Goal: Navigation & Orientation: Find specific page/section

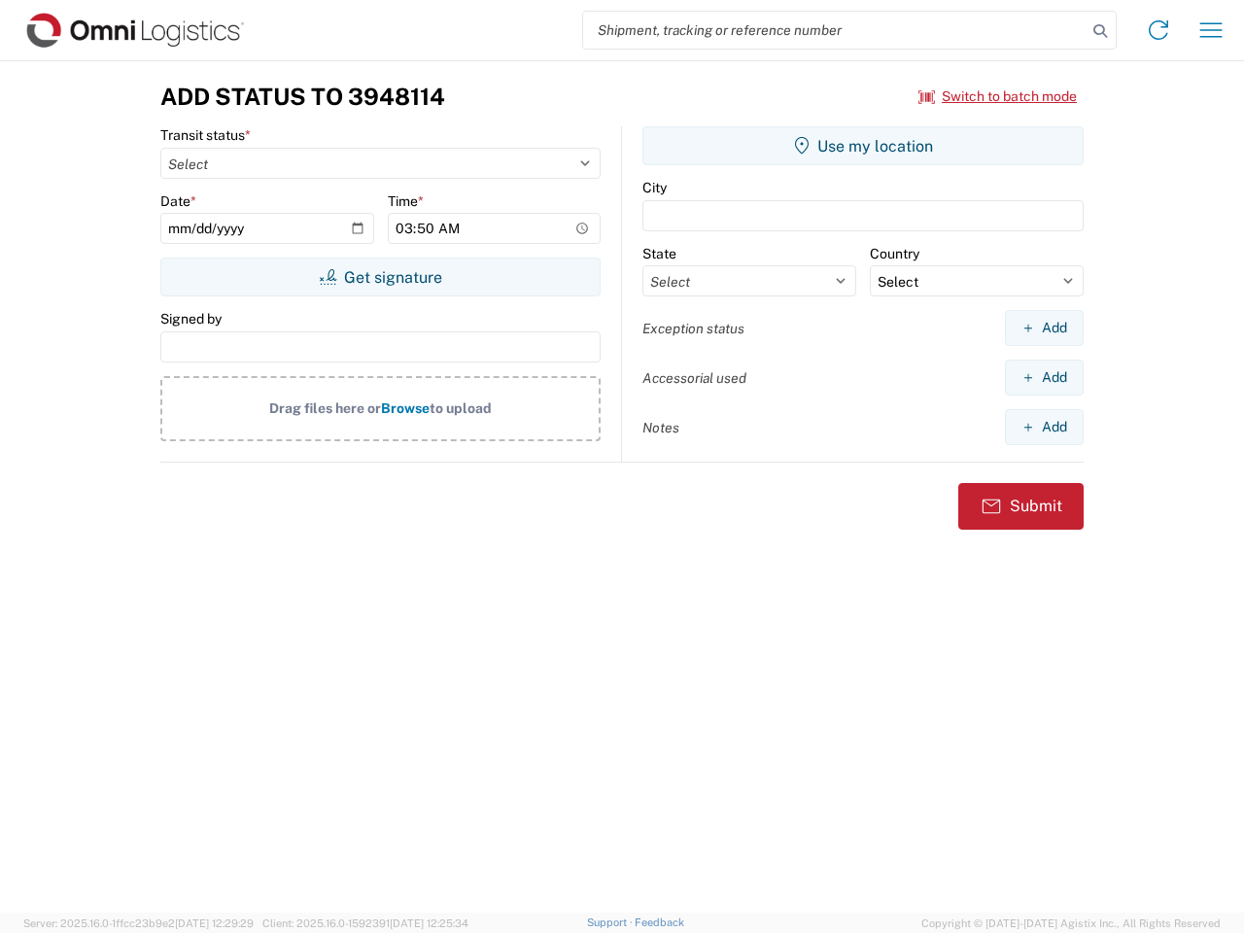
click at [835, 30] on input "search" at bounding box center [835, 30] width 504 height 37
click at [1100, 31] on icon at bounding box center [1100, 30] width 27 height 27
click at [1159, 30] on icon at bounding box center [1158, 30] width 31 height 31
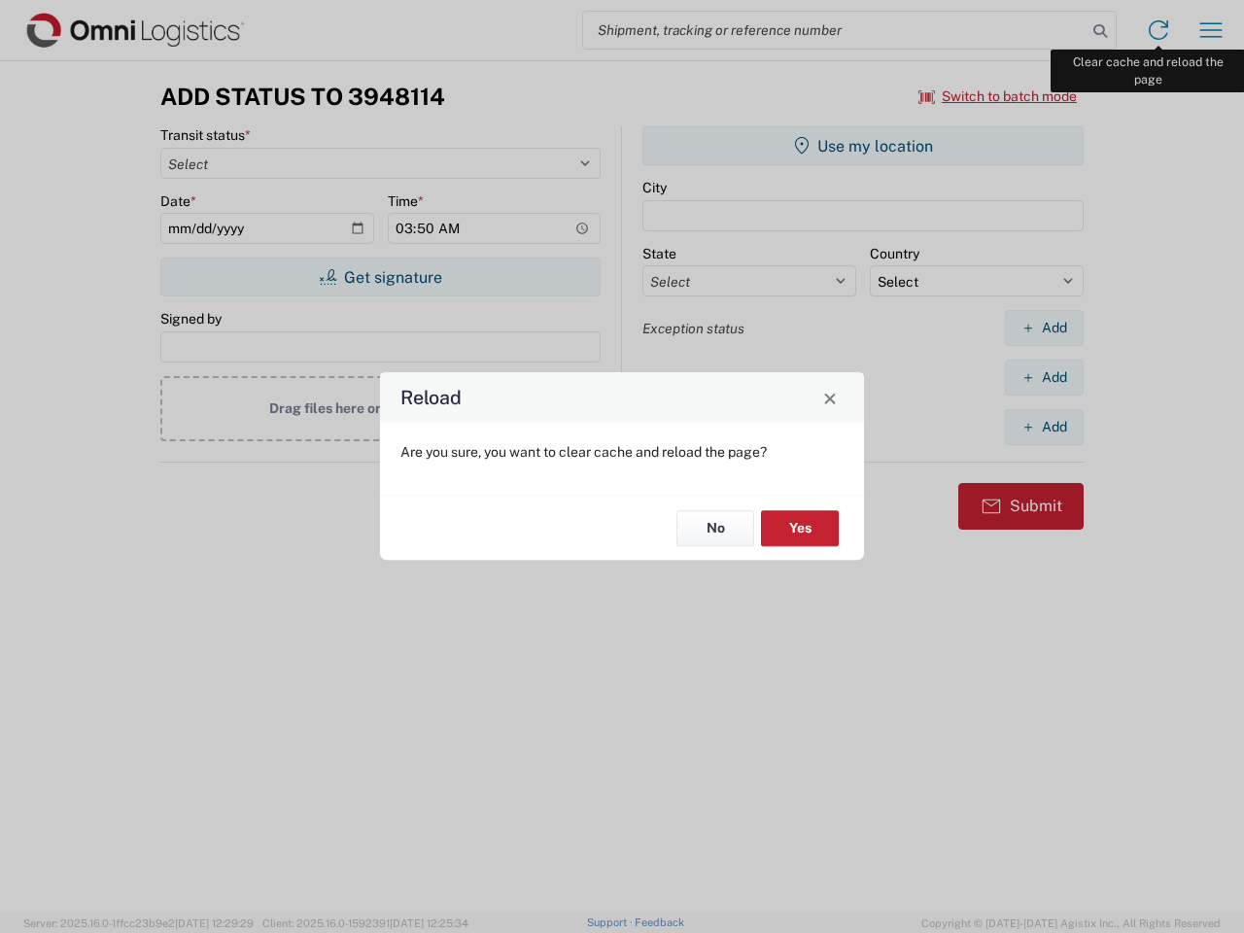
click at [1211, 30] on div "Reload Are you sure, you want to clear cache and reload the page? No Yes" at bounding box center [622, 466] width 1244 height 933
click at [998, 96] on div "Reload Are you sure, you want to clear cache and reload the page? No Yes" at bounding box center [622, 466] width 1244 height 933
click at [380, 277] on div "Reload Are you sure, you want to clear cache and reload the page? No Yes" at bounding box center [622, 466] width 1244 height 933
click at [863, 146] on div "Reload Are you sure, you want to clear cache and reload the page? No Yes" at bounding box center [622, 466] width 1244 height 933
click at [1044, 328] on div "Reload Are you sure, you want to clear cache and reload the page? No Yes" at bounding box center [622, 466] width 1244 height 933
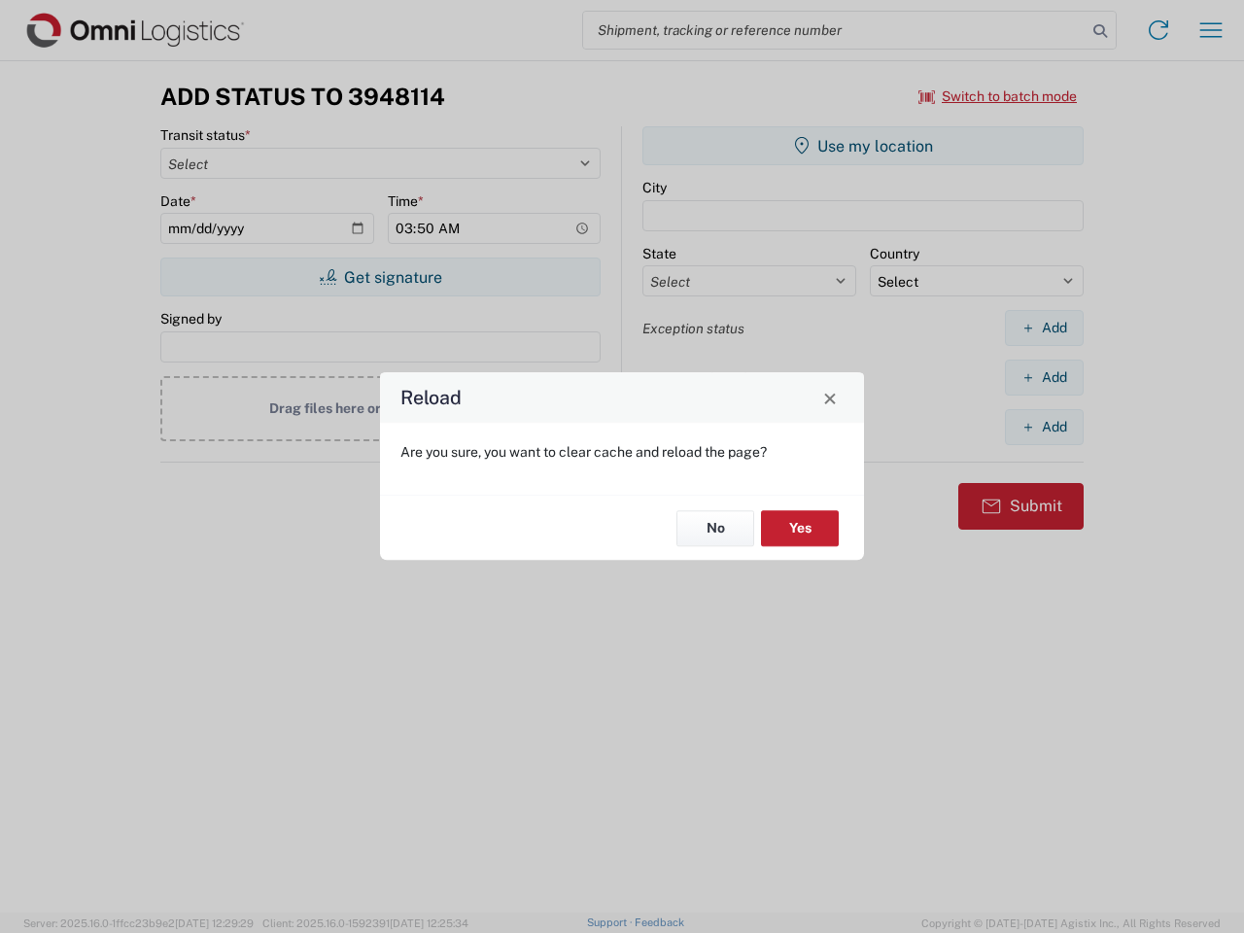
click at [1044, 377] on div "Reload Are you sure, you want to clear cache and reload the page? No Yes" at bounding box center [622, 466] width 1244 height 933
click at [1044, 427] on div "Reload Are you sure, you want to clear cache and reload the page? No Yes" at bounding box center [622, 466] width 1244 height 933
